Goal: Task Accomplishment & Management: Manage account settings

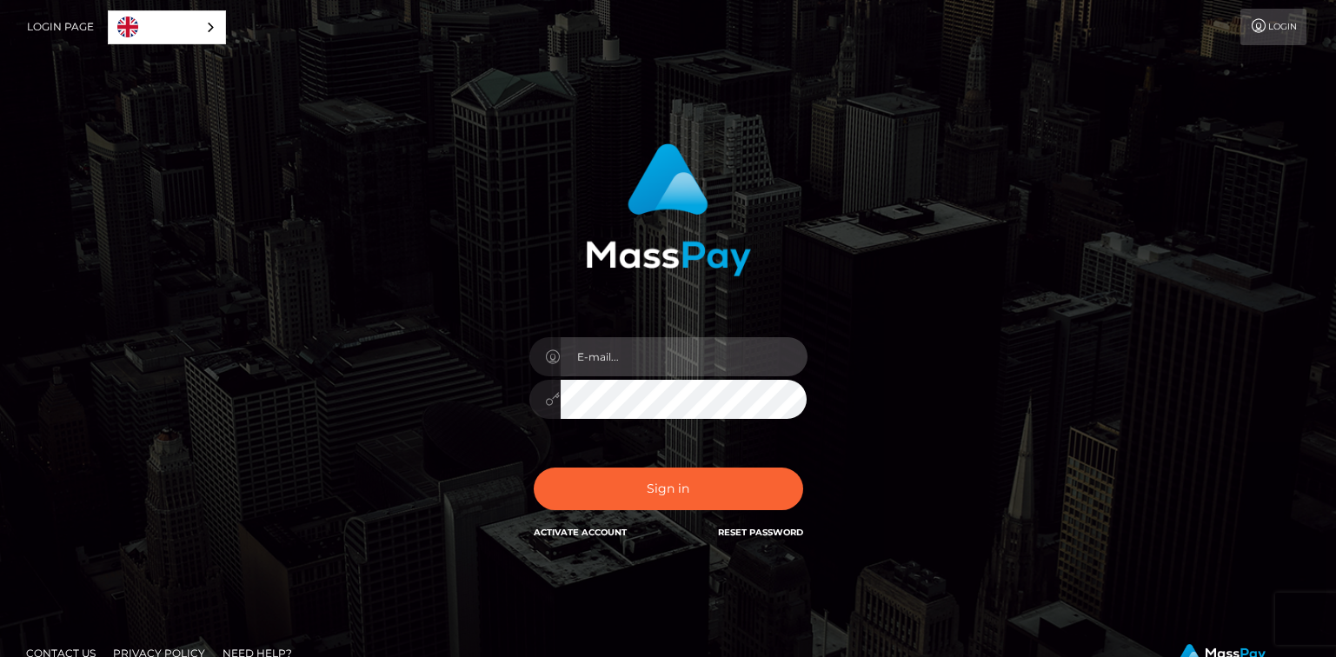
click at [611, 343] on input "email" at bounding box center [684, 356] width 247 height 39
type input "[PERSON_NAME][EMAIL_ADDRESS][PERSON_NAME][DOMAIN_NAME]"
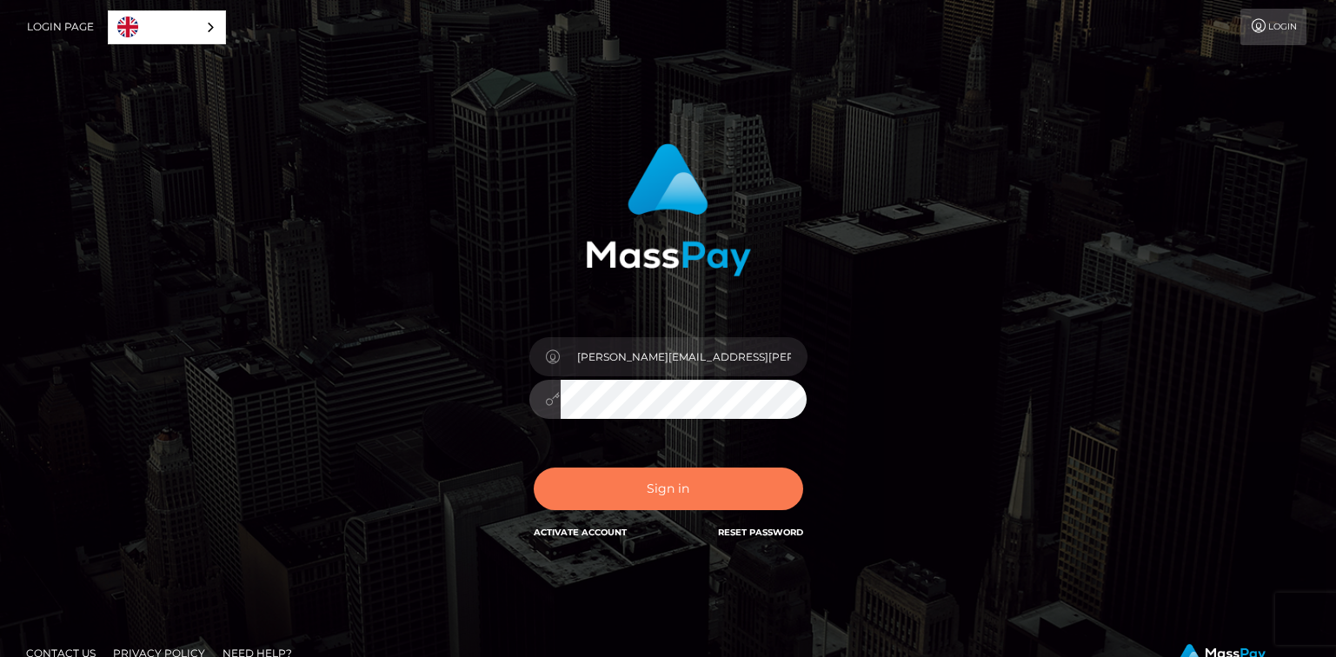
click at [644, 492] on button "Sign in" at bounding box center [668, 489] width 269 height 43
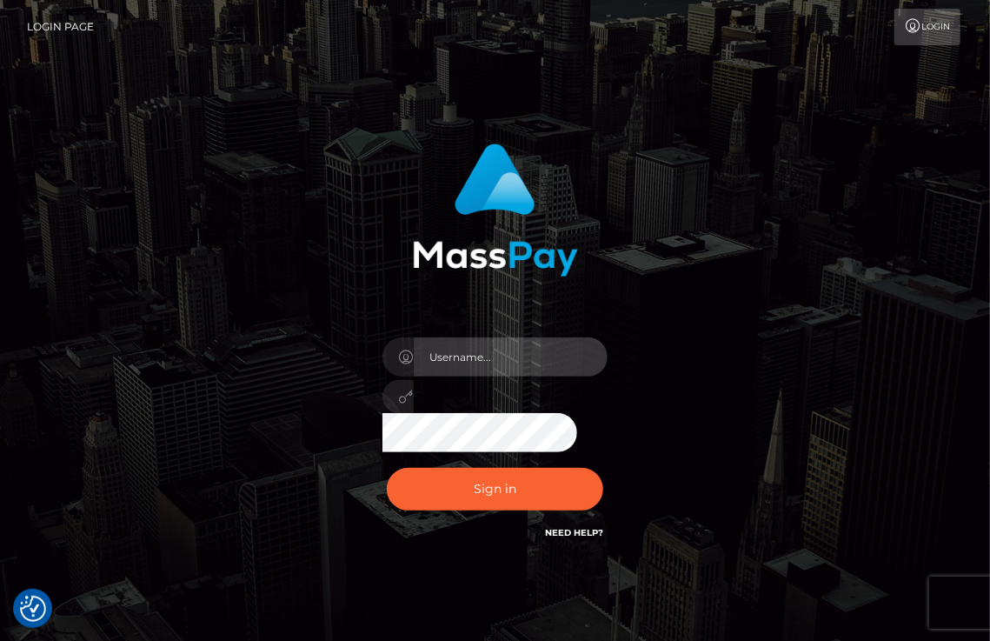
click at [482, 358] on input "text" at bounding box center [511, 356] width 195 height 39
type input "[PERSON_NAME][EMAIL_ADDRESS][PERSON_NAME][DOMAIN_NAME]"
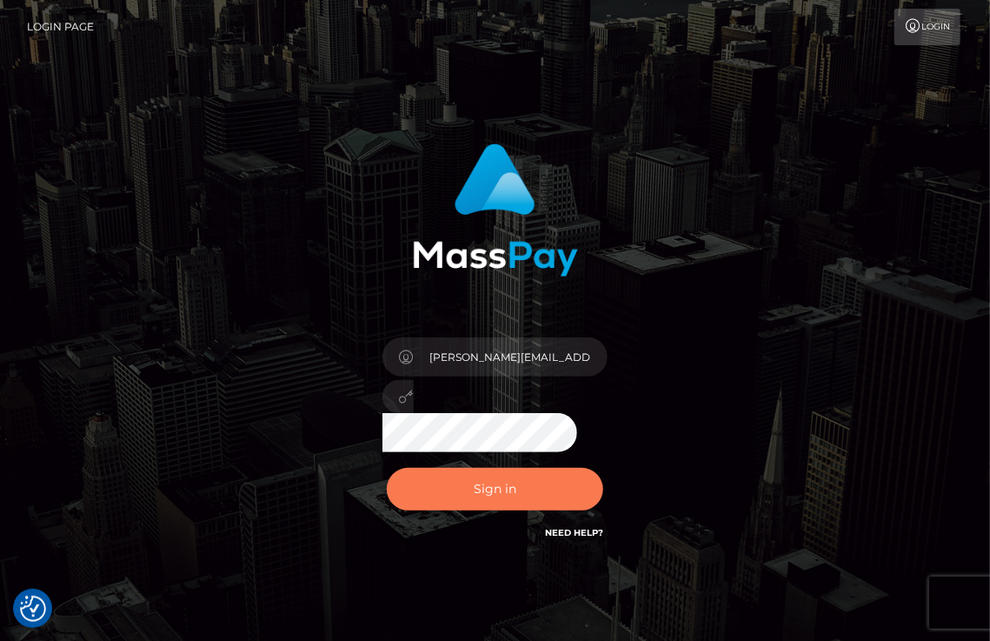
click at [475, 496] on button "Sign in" at bounding box center [495, 489] width 217 height 43
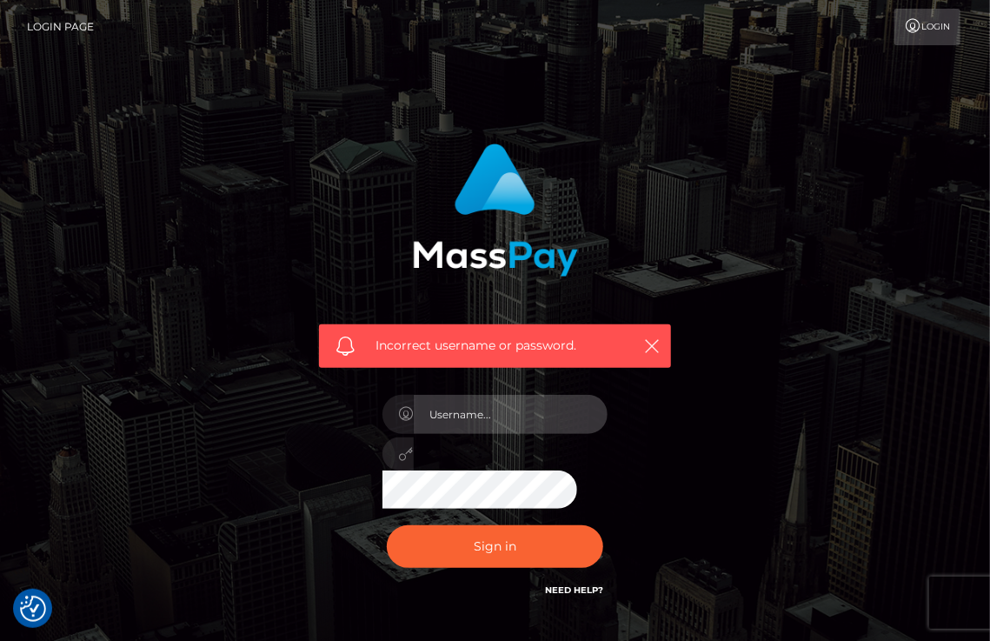
click at [470, 402] on input "text" at bounding box center [511, 414] width 195 height 39
type input "[PERSON_NAME][EMAIL_ADDRESS][PERSON_NAME][DOMAIN_NAME]"
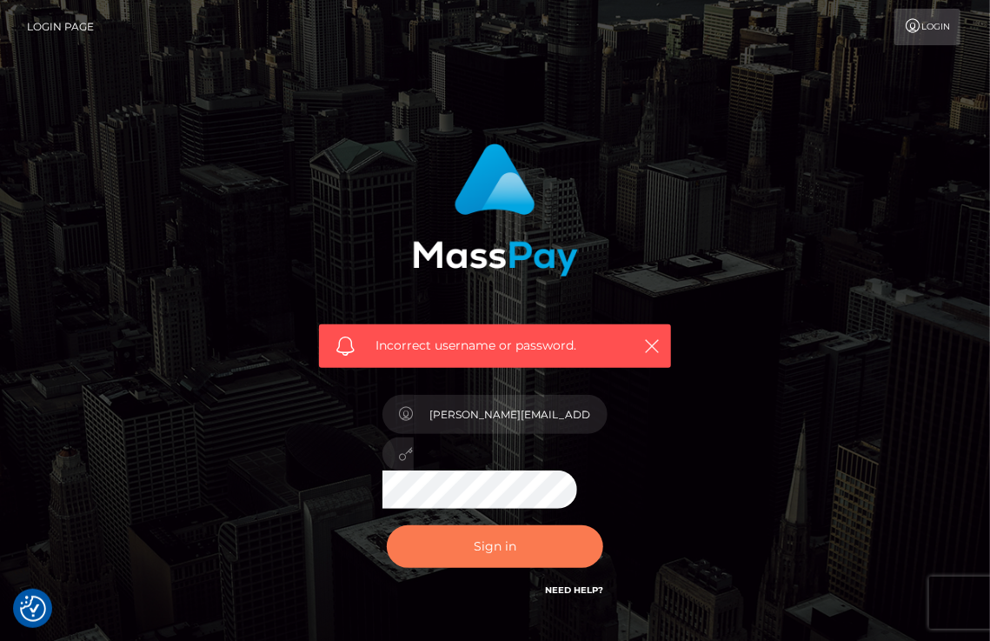
click at [505, 539] on button "Sign in" at bounding box center [495, 546] width 217 height 43
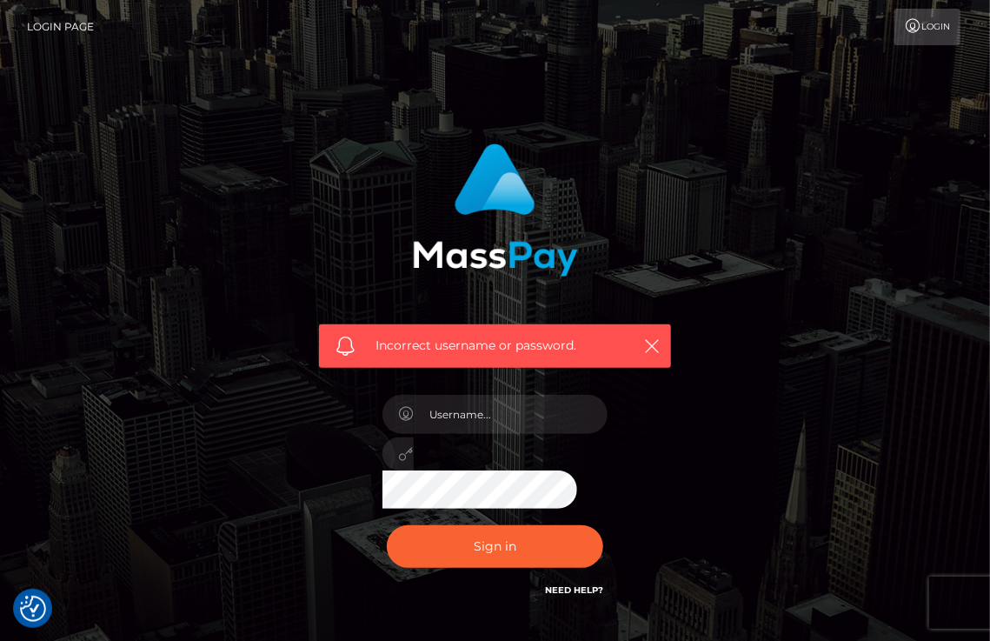
click at [917, 34] on link "Login" at bounding box center [928, 27] width 66 height 37
